Goal: Information Seeking & Learning: Check status

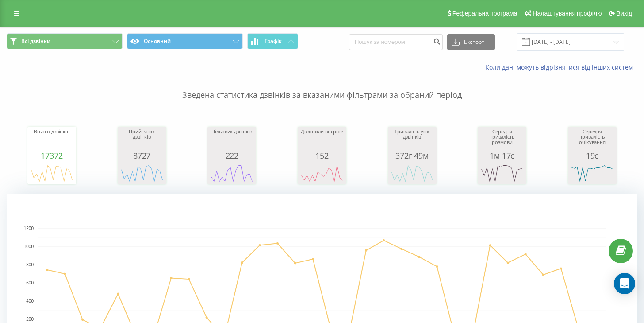
click at [578, 50] on input "[DATE] - [DATE]" at bounding box center [570, 41] width 107 height 17
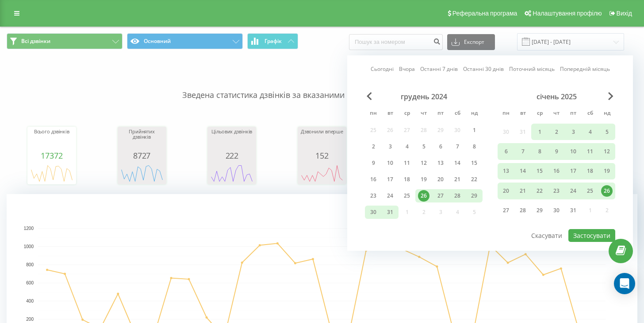
click at [387, 73] on link "Сьогодні" at bounding box center [382, 69] width 23 height 8
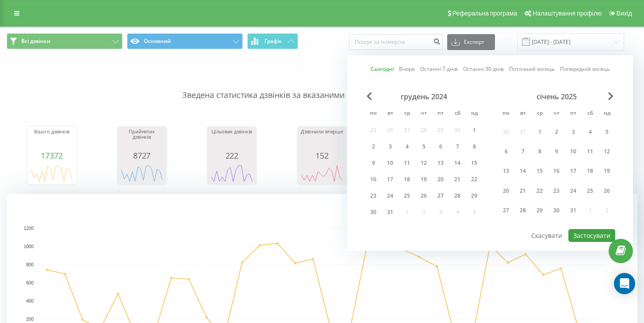
click at [593, 242] on button "Застосувати" at bounding box center [592, 235] width 47 height 13
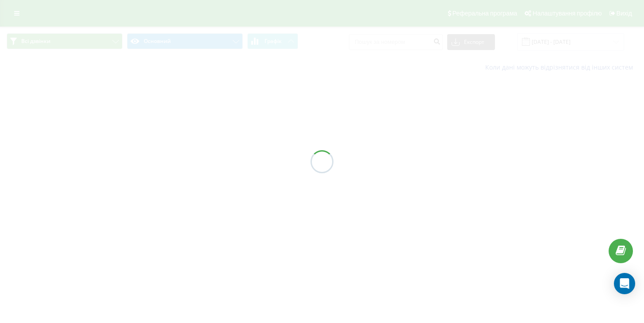
type input "[DATE] - [DATE]"
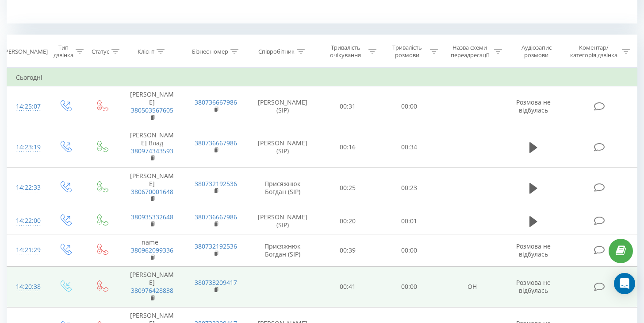
scroll to position [401, 0]
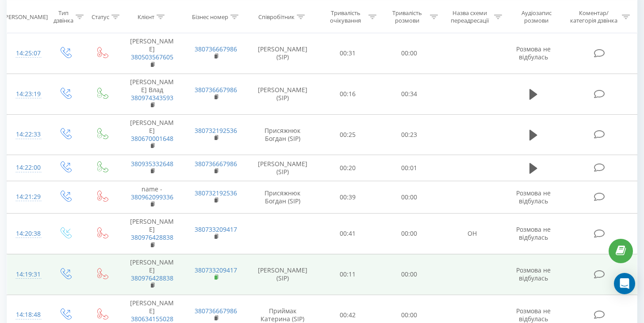
click at [216, 275] on rect at bounding box center [216, 277] width 3 height 4
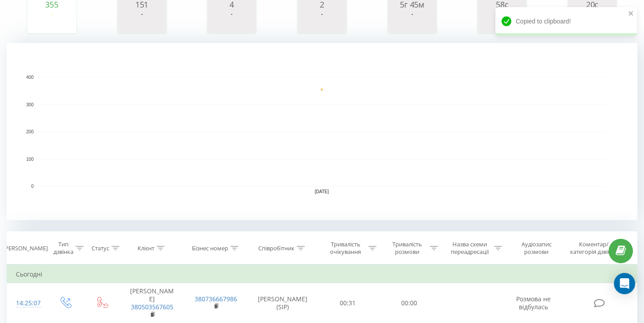
scroll to position [282, 0]
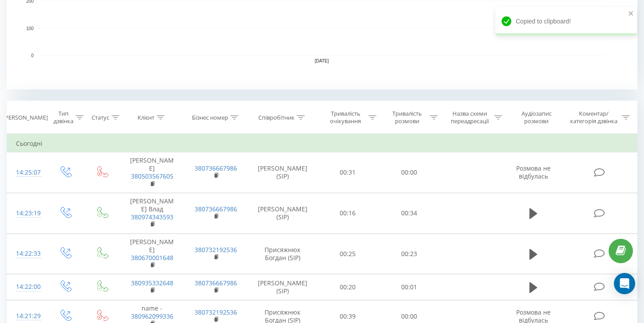
click at [235, 120] on icon at bounding box center [235, 117] width 8 height 4
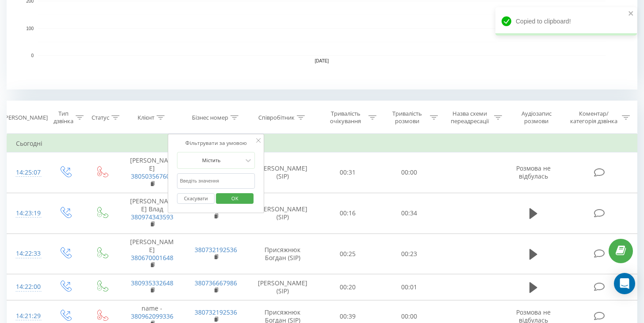
click at [223, 189] on input "text" at bounding box center [216, 180] width 78 height 15
paste input "380733209417"
type input "380733209417"
click at [235, 205] on span "OK" at bounding box center [235, 198] width 25 height 14
